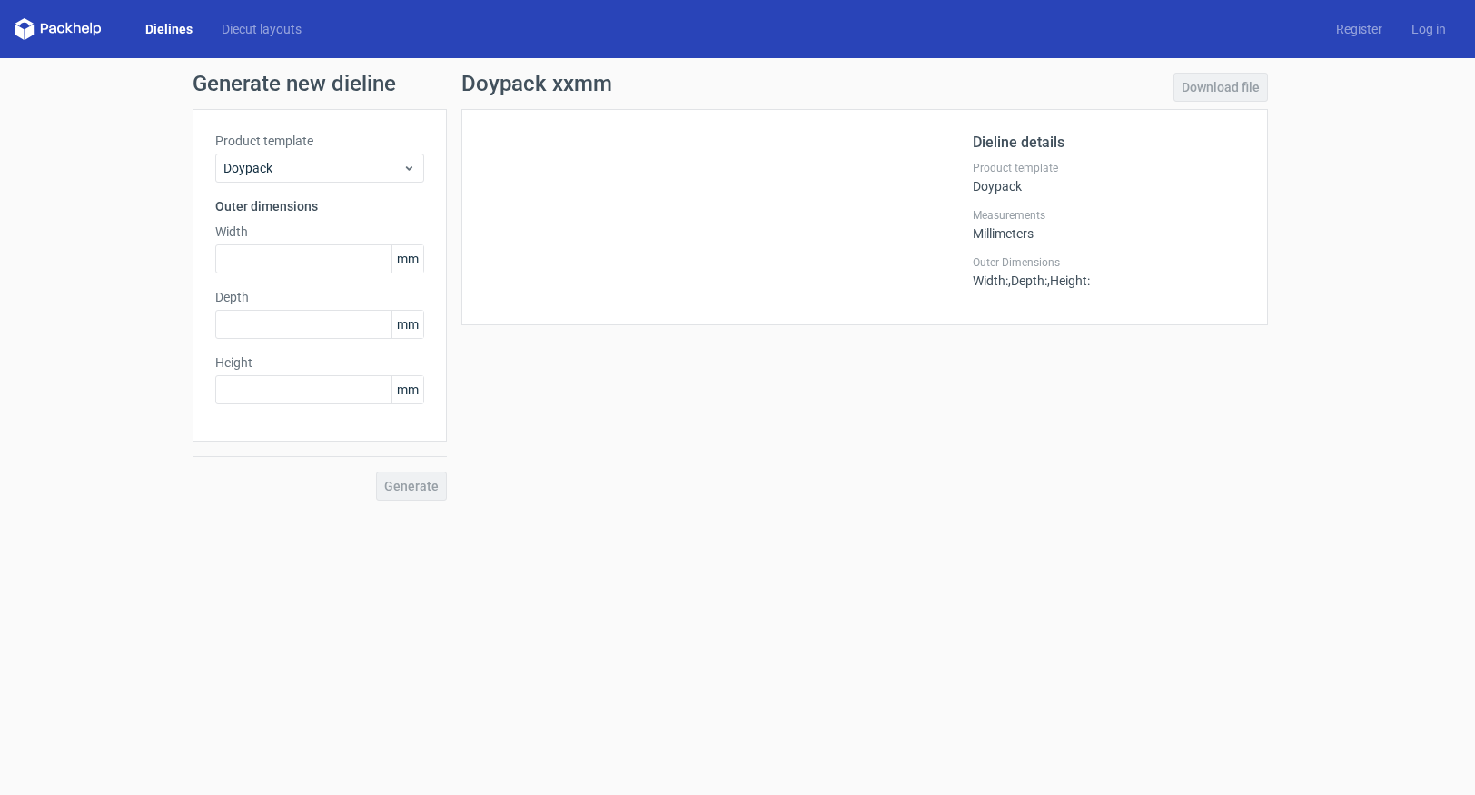
click at [404, 262] on span "mm" at bounding box center [407, 258] width 32 height 27
click at [380, 261] on input "text" at bounding box center [319, 258] width 209 height 29
click at [400, 262] on span "mm" at bounding box center [407, 258] width 32 height 27
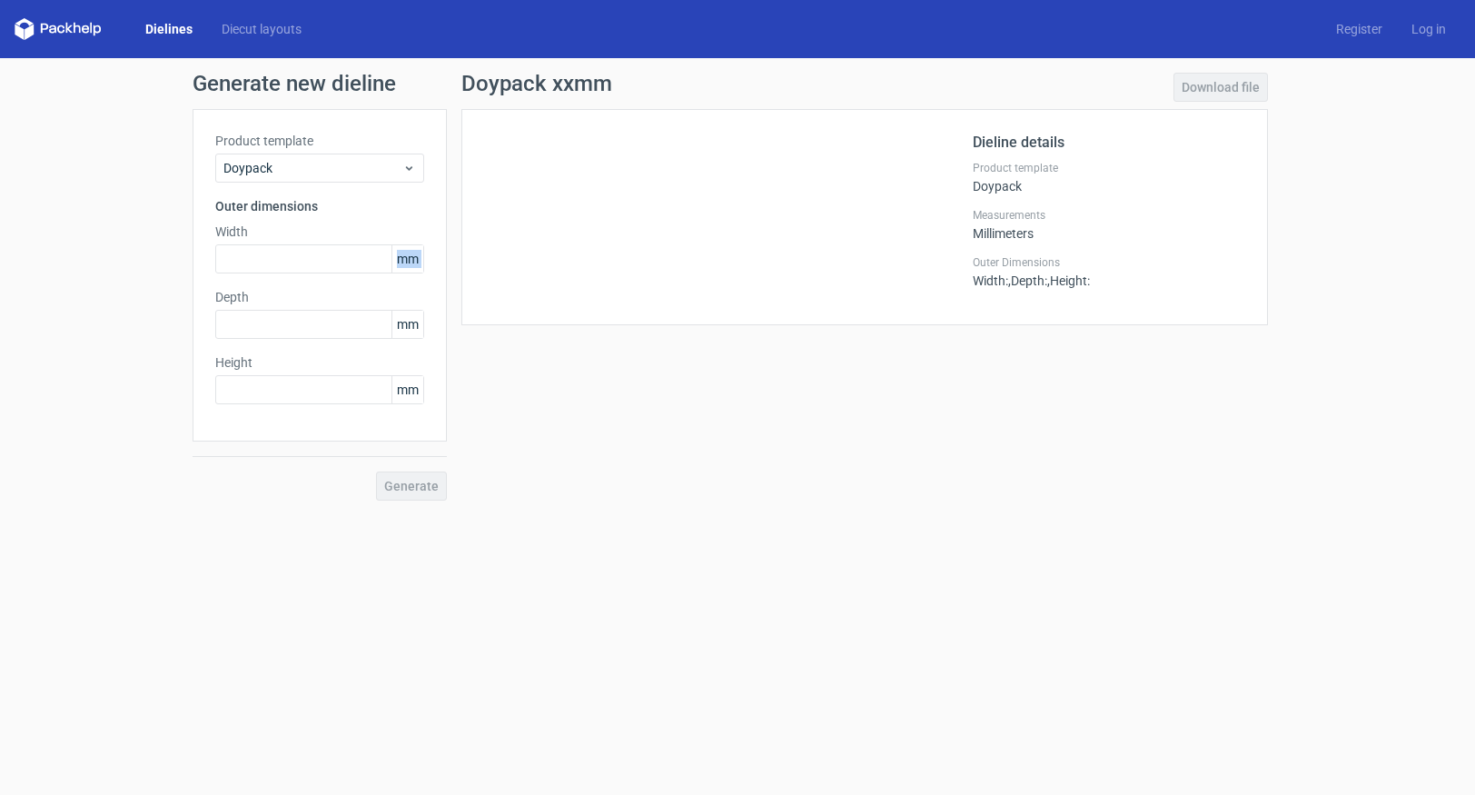
drag, startPoint x: 413, startPoint y: 263, endPoint x: 396, endPoint y: 266, distance: 17.6
click at [413, 263] on span "mm" at bounding box center [407, 258] width 32 height 27
drag, startPoint x: 401, startPoint y: 264, endPoint x: 511, endPoint y: 273, distance: 110.3
click at [402, 264] on span "mm" at bounding box center [407, 258] width 32 height 27
click at [269, 261] on input "text" at bounding box center [319, 258] width 209 height 29
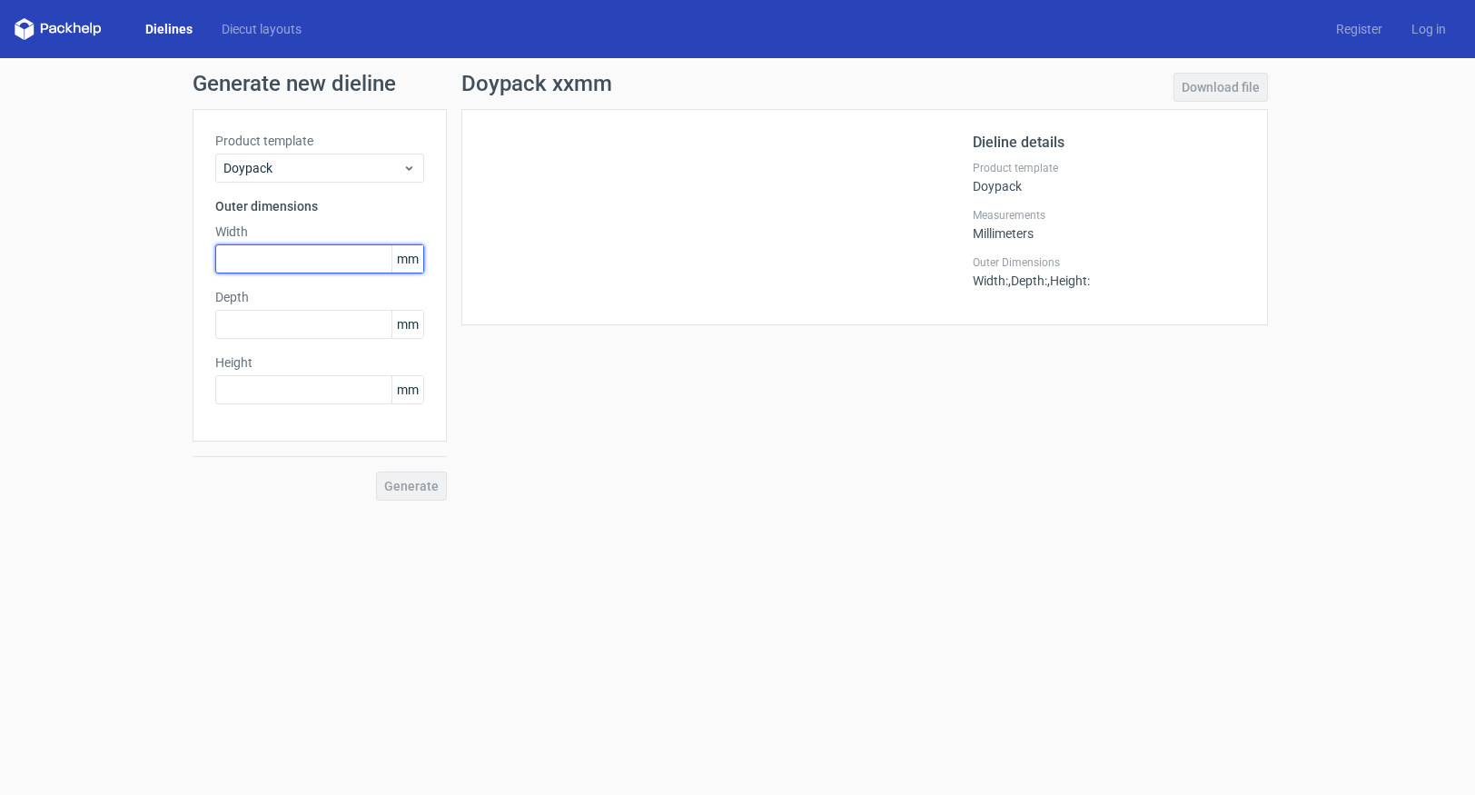
click at [269, 261] on input "text" at bounding box center [319, 258] width 209 height 29
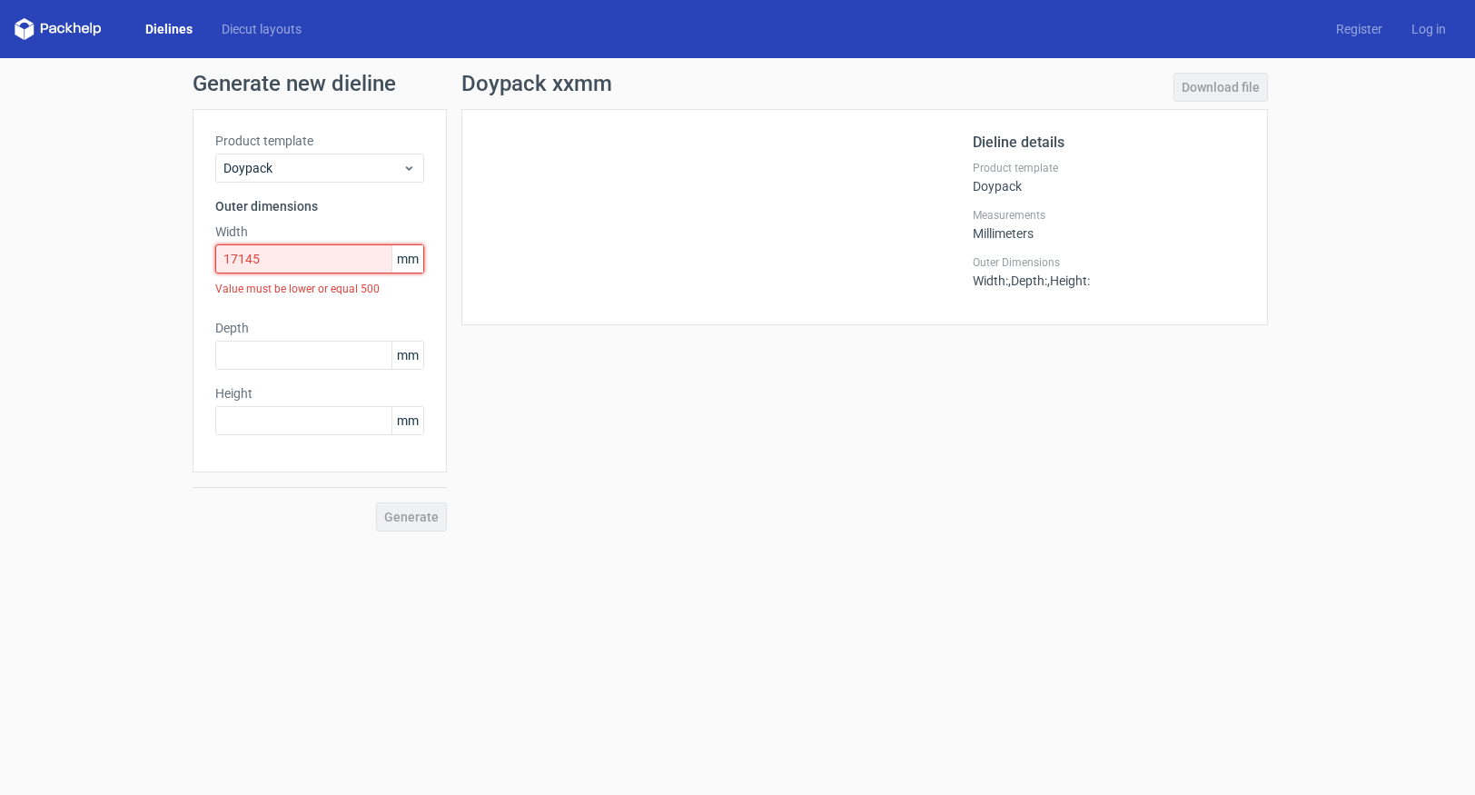
click at [243, 262] on input "17145" at bounding box center [319, 258] width 209 height 29
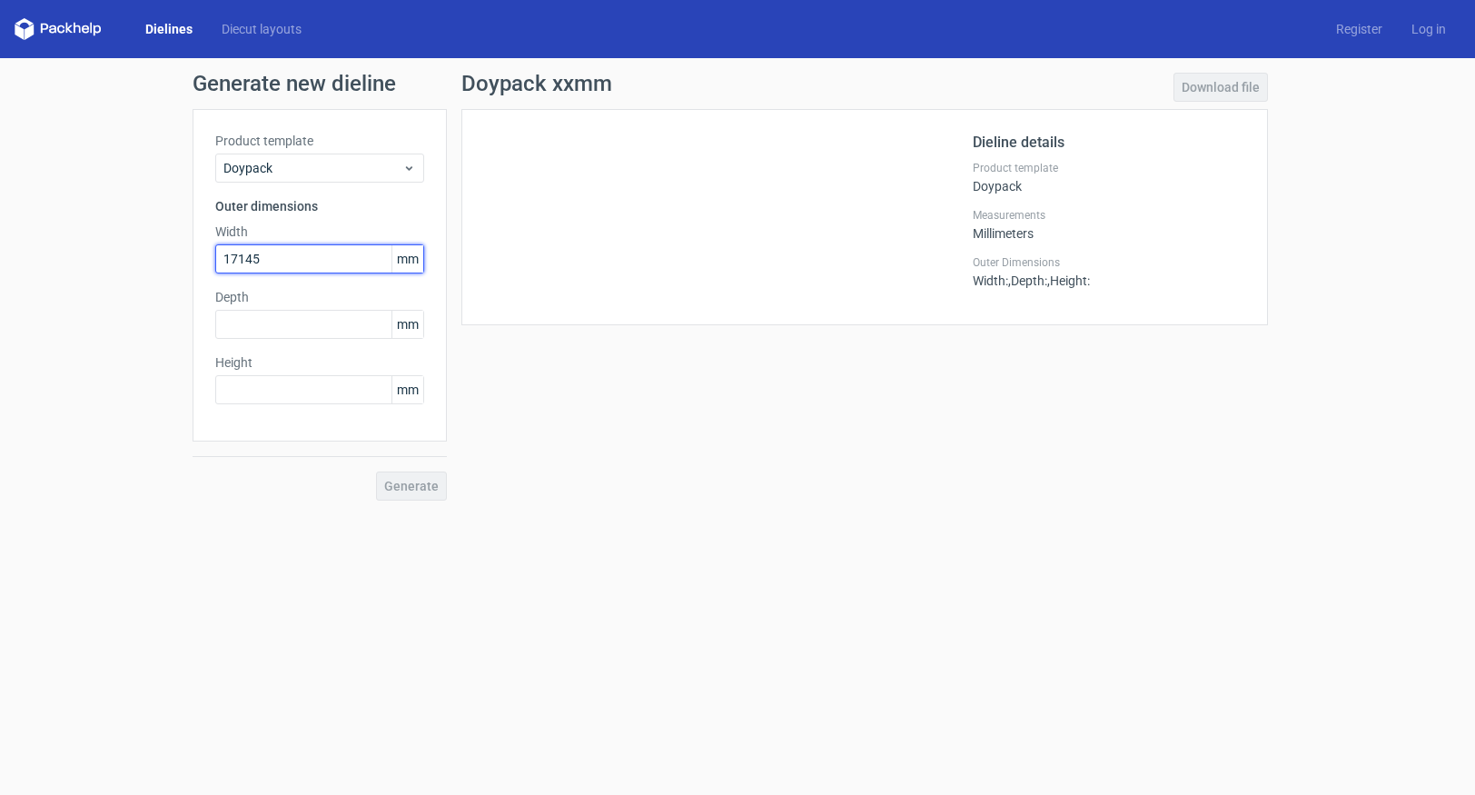
click at [245, 263] on input "17145" at bounding box center [319, 258] width 209 height 29
click at [244, 260] on input "17145" at bounding box center [319, 258] width 209 height 29
type input "171"
click at [310, 327] on input "text" at bounding box center [319, 324] width 209 height 29
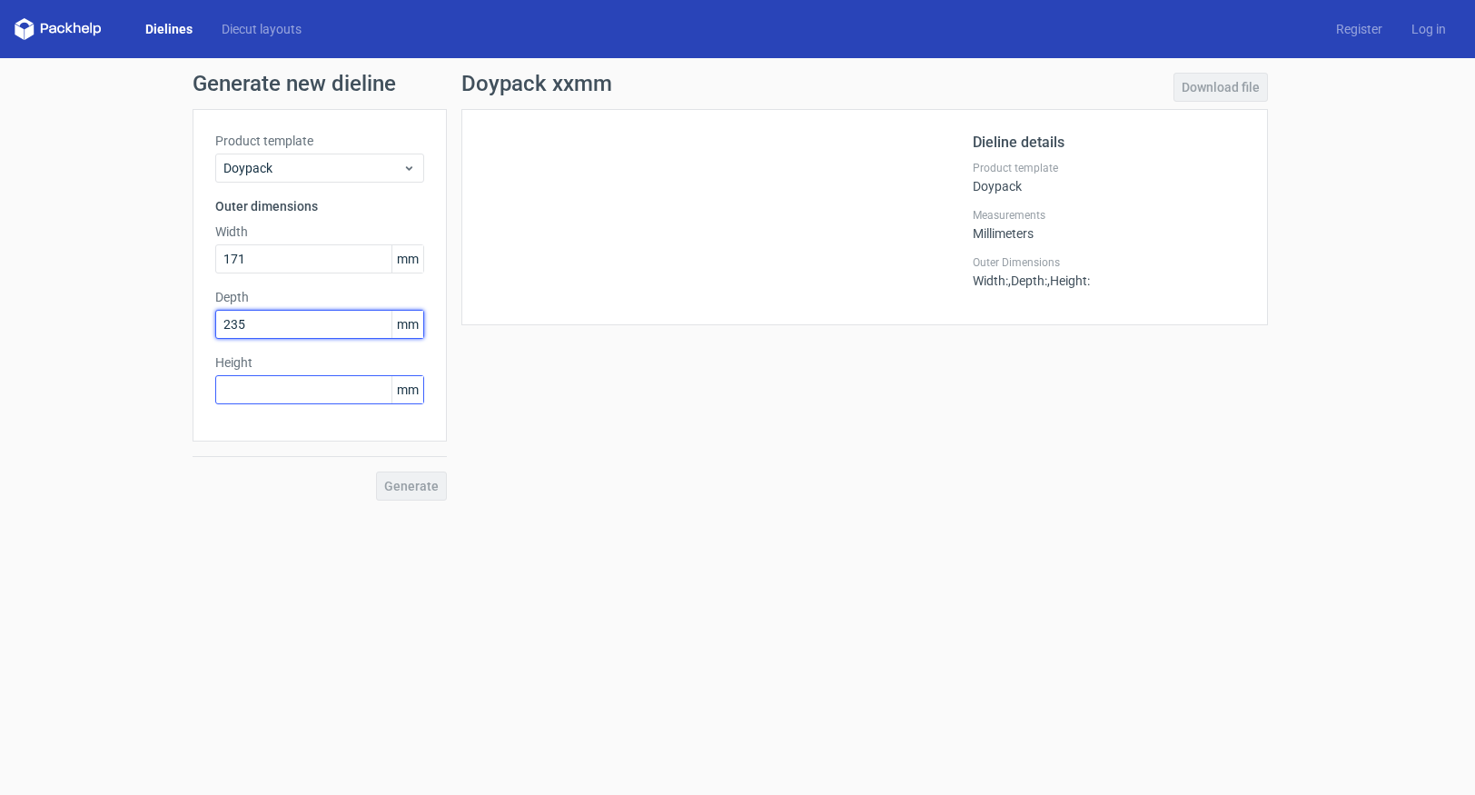
type input "235"
click at [244, 392] on input "text" at bounding box center [319, 389] width 209 height 29
type input "235"
drag, startPoint x: 223, startPoint y: 326, endPoint x: 206, endPoint y: 325, distance: 17.3
click at [206, 325] on div "Product template Doypack Outer dimensions Width 171 mm Depth 235 mm Height 235 …" at bounding box center [320, 275] width 254 height 332
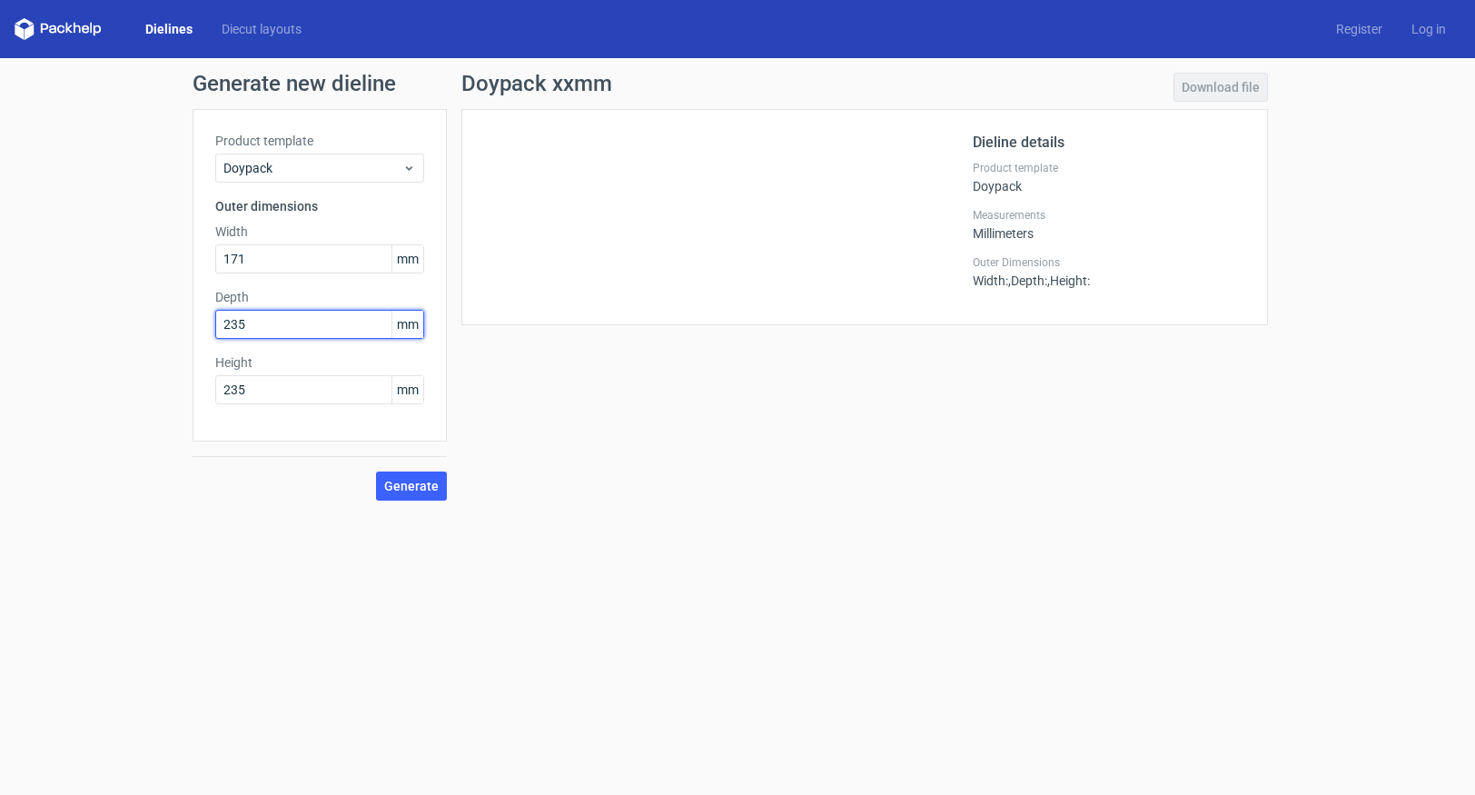
drag, startPoint x: 260, startPoint y: 332, endPoint x: 140, endPoint y: 304, distance: 123.2
click at [140, 304] on div "Generate new dieline Product template Doypack Outer dimensions Width 171 mm Dep…" at bounding box center [737, 286] width 1475 height 457
type input "25"
click at [399, 492] on span "Generate" at bounding box center [411, 486] width 55 height 13
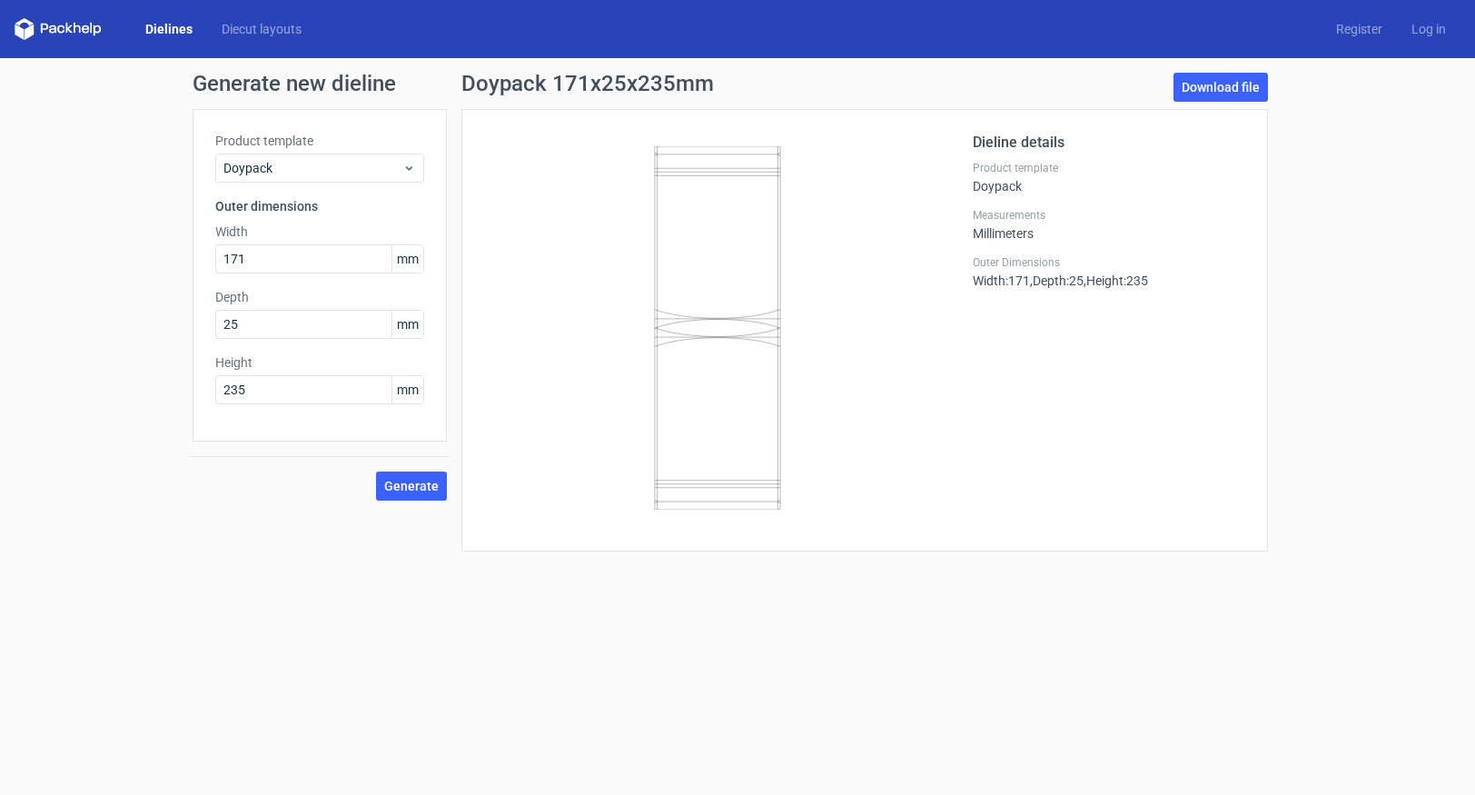
click at [404, 259] on span "mm" at bounding box center [407, 258] width 32 height 27
click at [398, 263] on span "mm" at bounding box center [407, 258] width 32 height 27
click at [322, 263] on input "171" at bounding box center [319, 258] width 209 height 29
type input "171"
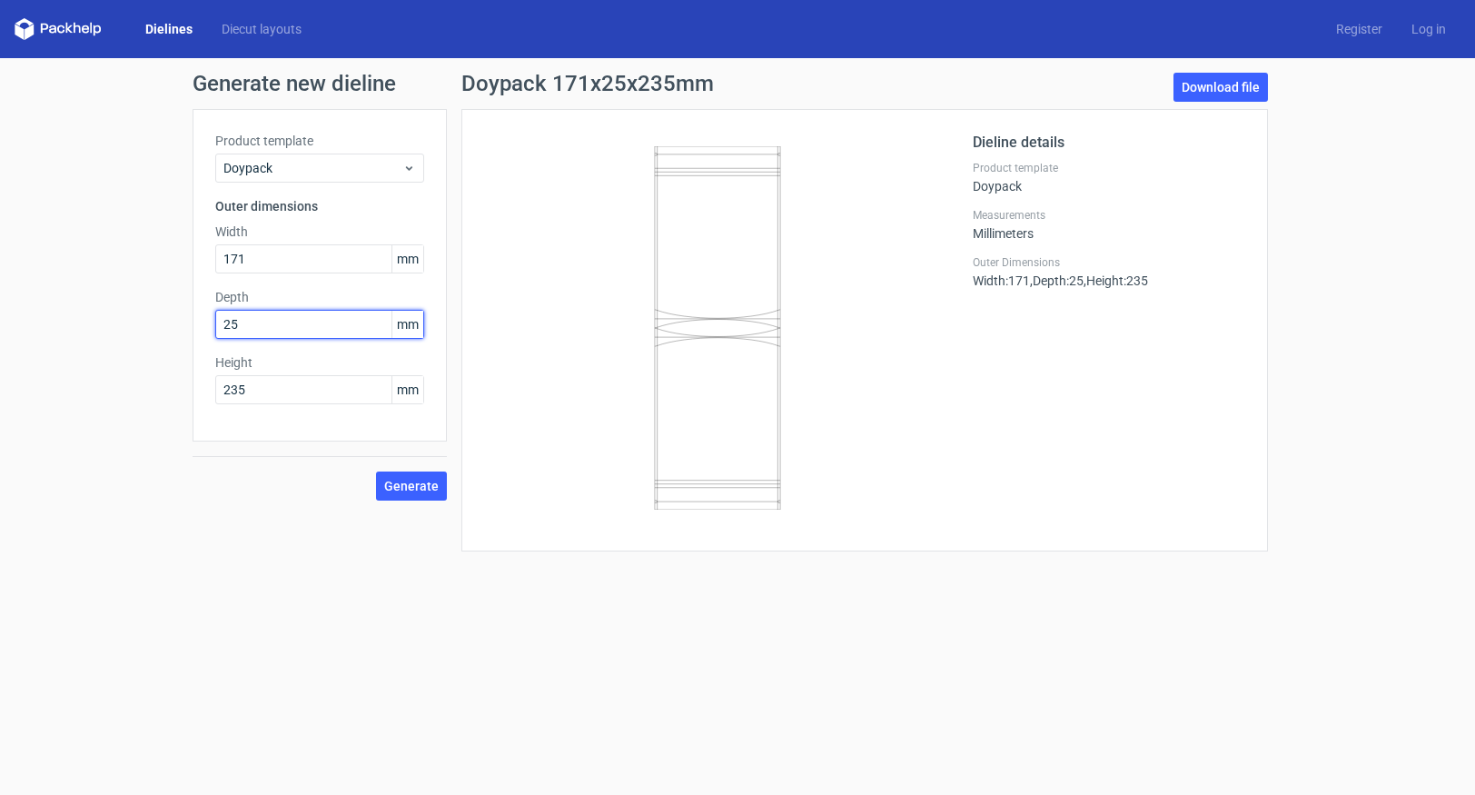
click at [255, 325] on input "25" at bounding box center [319, 324] width 209 height 29
type input "2"
type input "60"
click at [401, 484] on span "Generate" at bounding box center [411, 486] width 55 height 13
click at [262, 257] on input "171" at bounding box center [319, 258] width 209 height 29
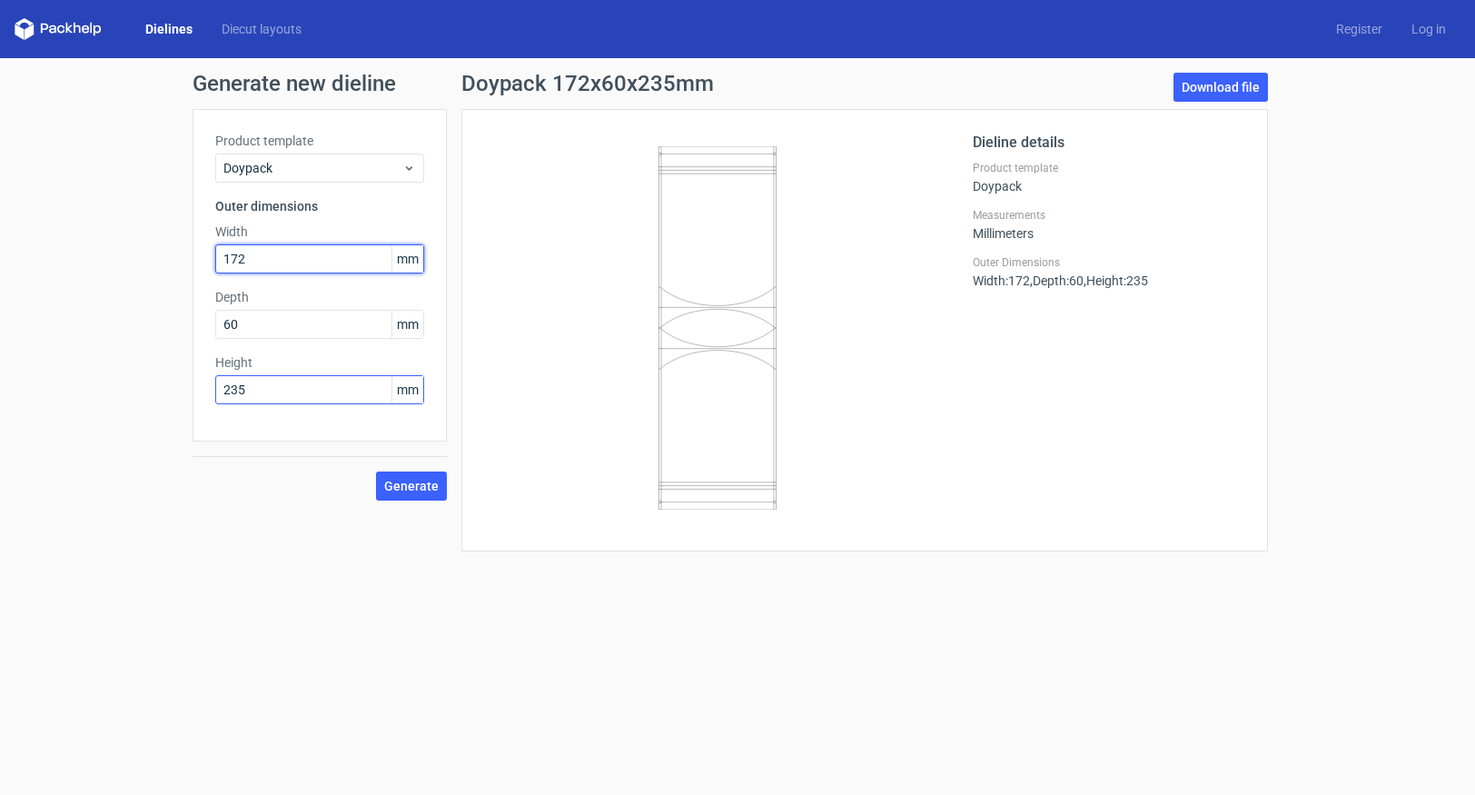
type input "172"
click at [269, 393] on input "235" at bounding box center [319, 389] width 209 height 29
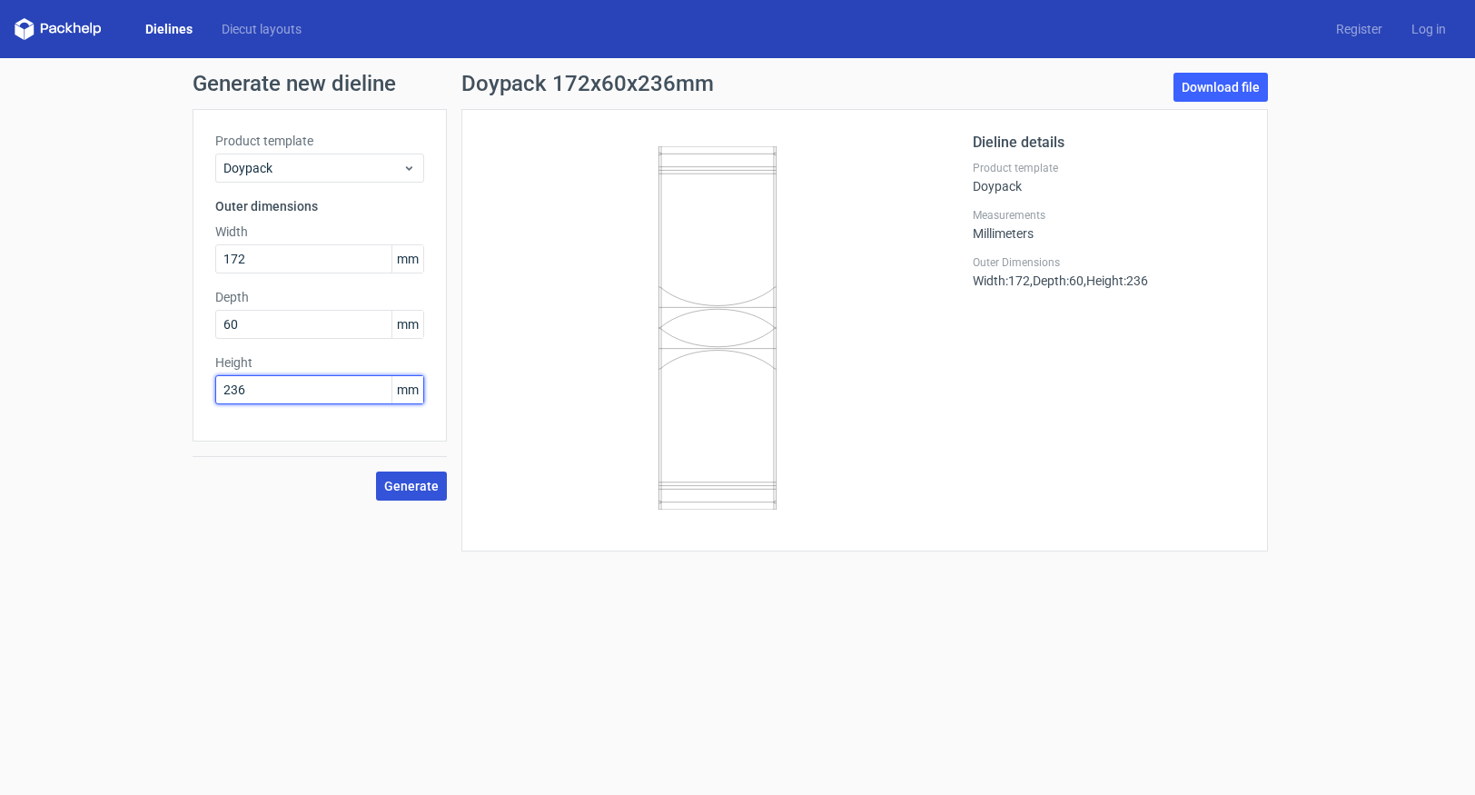
type input "236"
click at [394, 482] on span "Generate" at bounding box center [411, 486] width 55 height 13
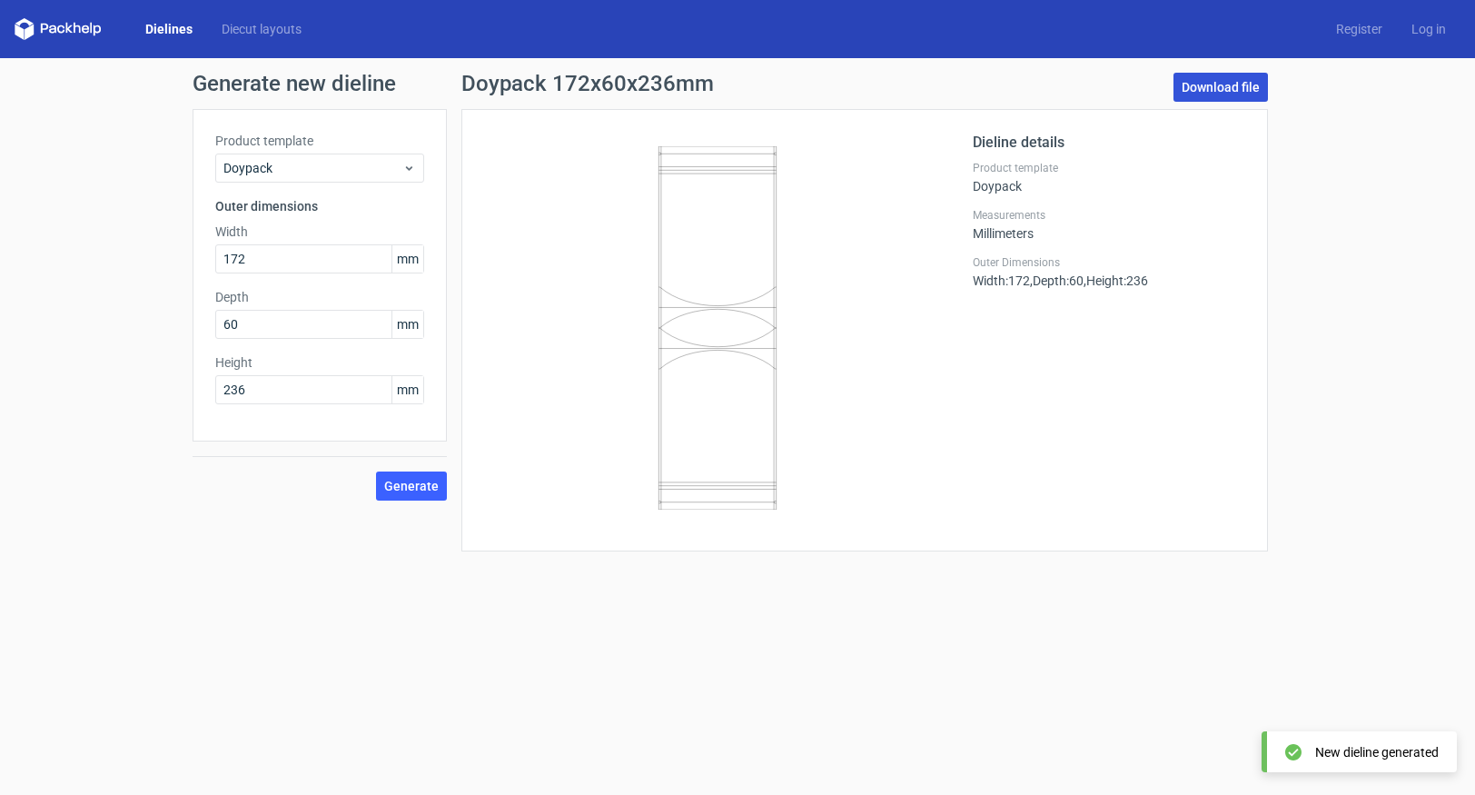
click at [1231, 95] on link "Download file" at bounding box center [1221, 87] width 94 height 29
